Goal: Browse casually

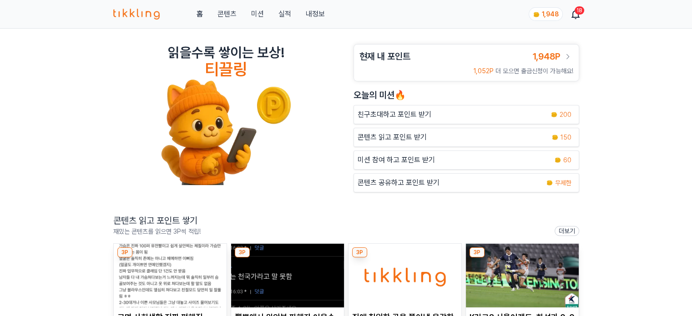
scroll to position [91, 0]
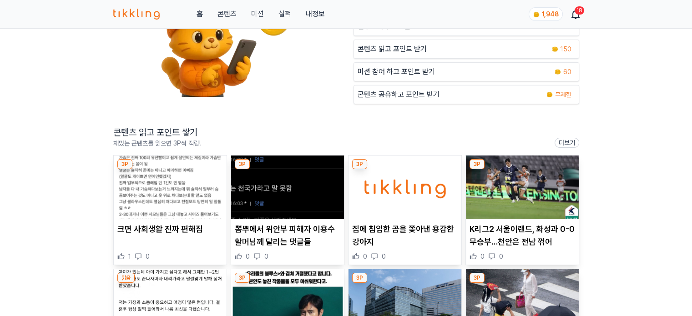
click at [280, 187] on img at bounding box center [287, 188] width 113 height 64
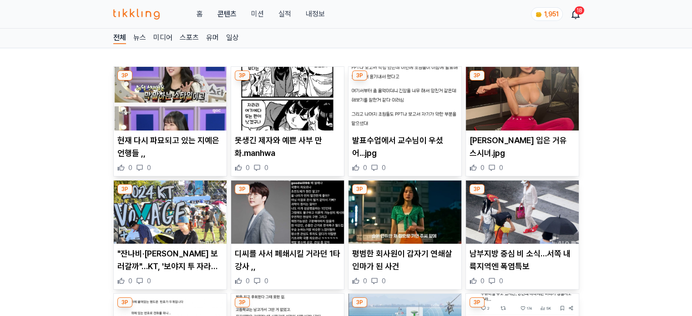
click at [308, 116] on img at bounding box center [287, 99] width 113 height 64
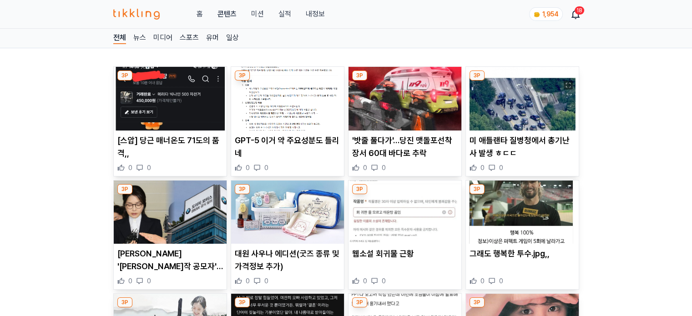
click at [294, 110] on img at bounding box center [287, 99] width 113 height 64
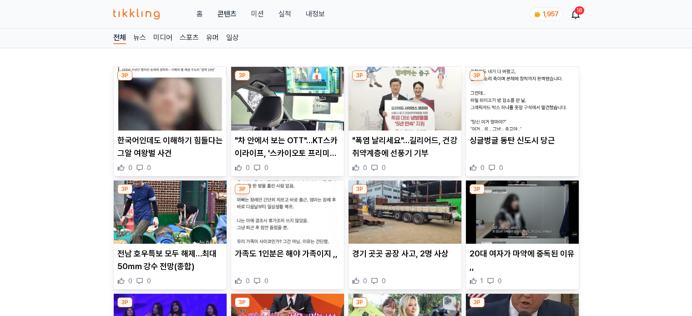
click at [404, 104] on img at bounding box center [405, 99] width 113 height 64
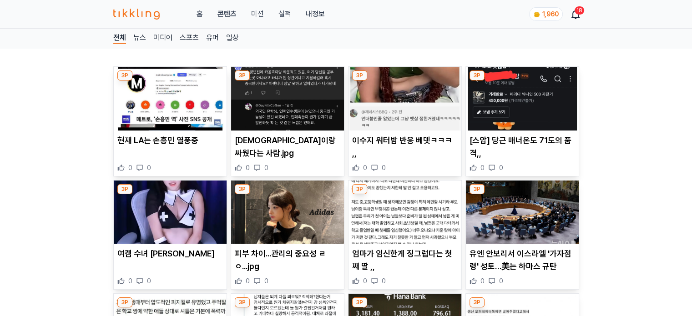
click at [291, 106] on img at bounding box center [287, 99] width 113 height 64
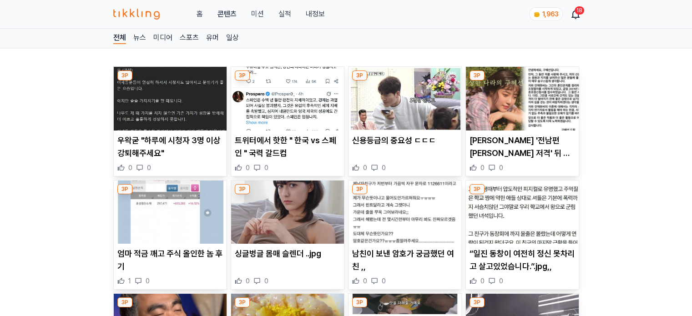
click at [290, 108] on img at bounding box center [287, 99] width 113 height 64
